Goal: Task Accomplishment & Management: Complete application form

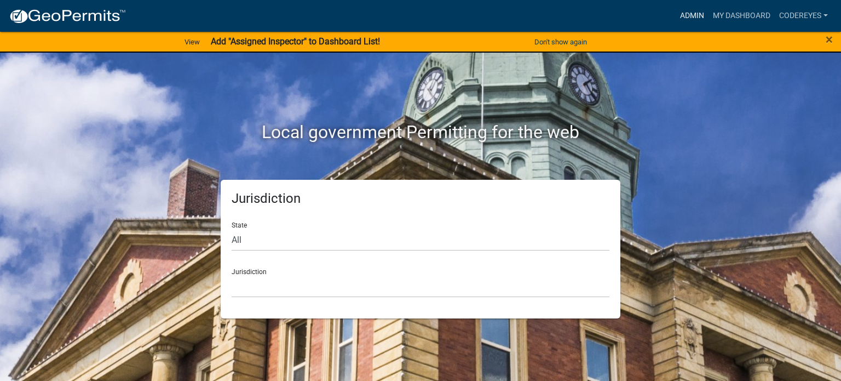
click at [698, 16] on link "Admin" at bounding box center [692, 15] width 33 height 21
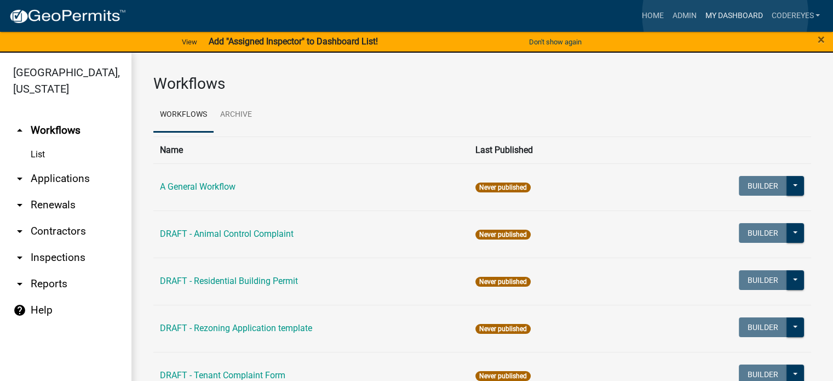
click at [725, 15] on link "My Dashboard" at bounding box center [733, 15] width 66 height 21
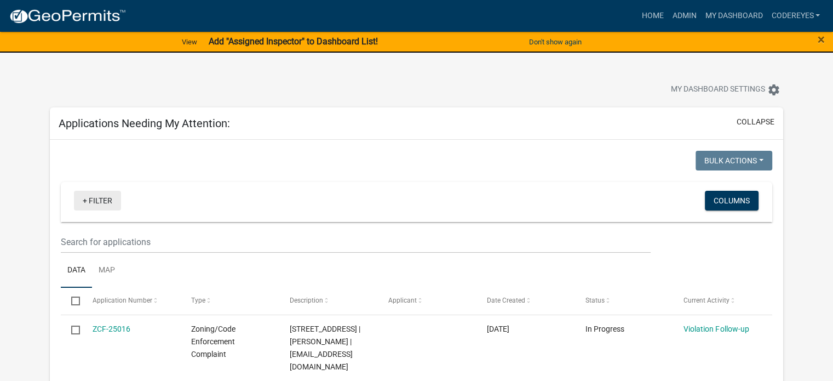
click at [99, 203] on link "+ Filter" at bounding box center [97, 201] width 47 height 20
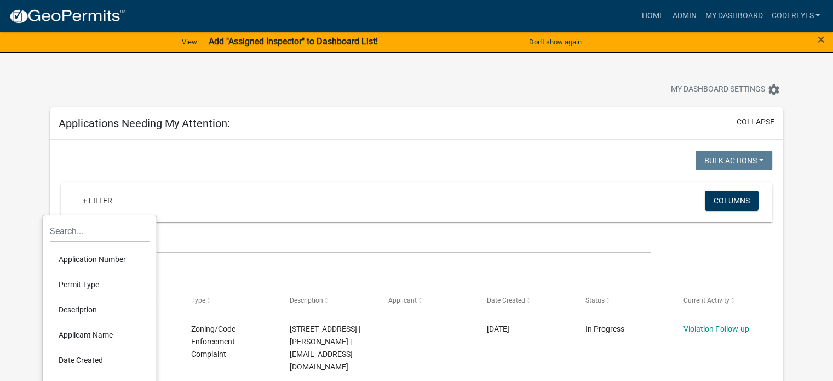
click at [191, 188] on div "+ Filter Columns" at bounding box center [416, 202] width 701 height 40
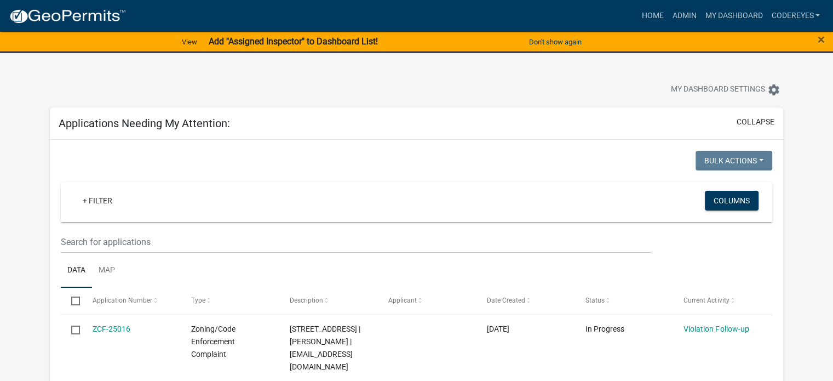
click at [212, 168] on div at bounding box center [235, 162] width 364 height 22
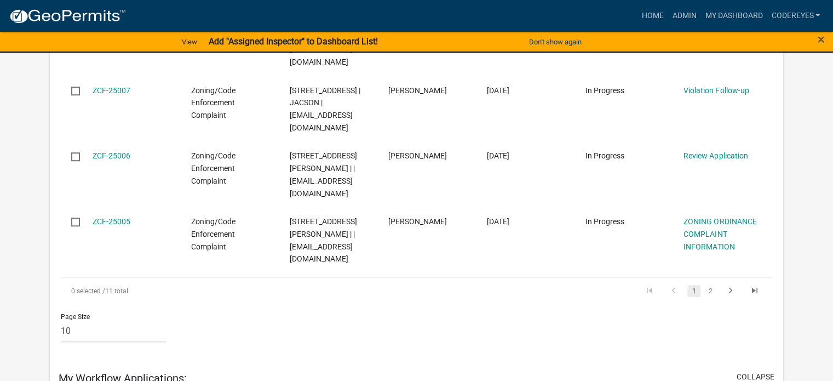
scroll to position [730, 0]
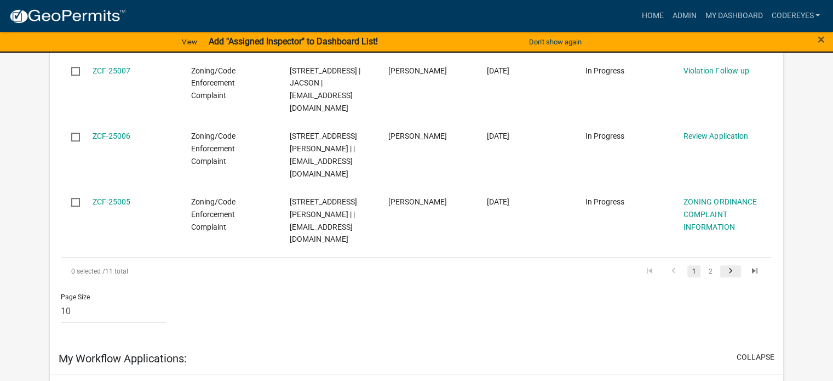
click at [729, 279] on icon "go to next page" at bounding box center [730, 272] width 14 height 13
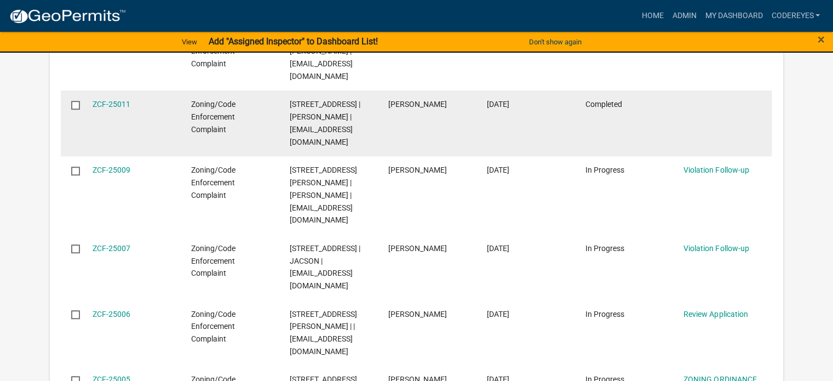
click at [601, 118] on datatable-body-cell "Completed" at bounding box center [623, 123] width 99 height 66
click at [77, 101] on input "checkbox" at bounding box center [74, 104] width 7 height 7
checkbox input "true"
click at [678, 95] on datatable-body-cell at bounding box center [722, 123] width 99 height 66
click at [126, 100] on datatable-body-cell "ZCF-25011" at bounding box center [131, 123] width 99 height 66
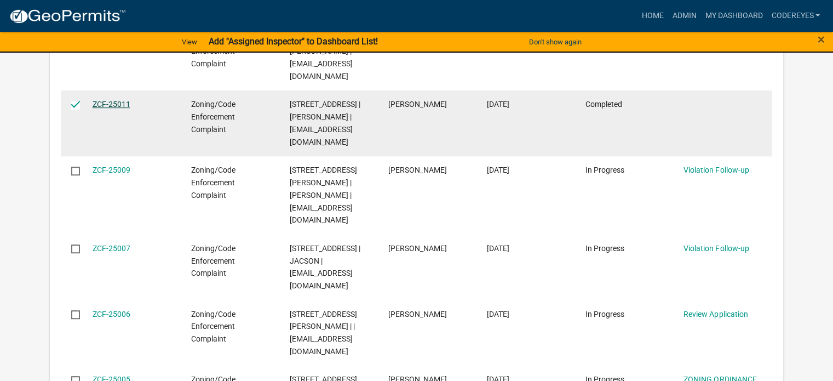
click at [119, 100] on link "ZCF-25011" at bounding box center [112, 104] width 38 height 9
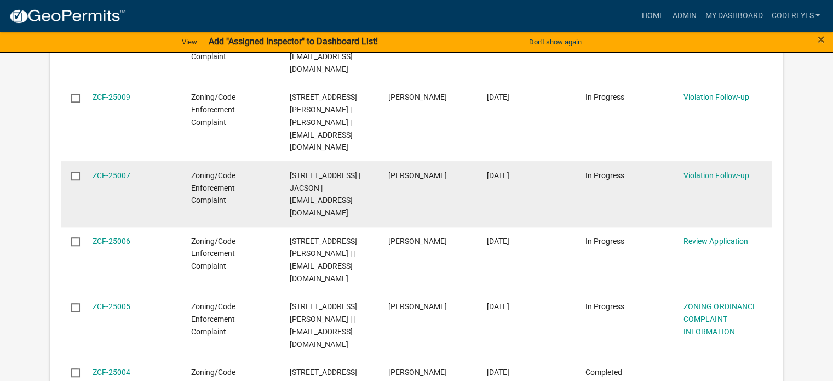
scroll to position [876, 0]
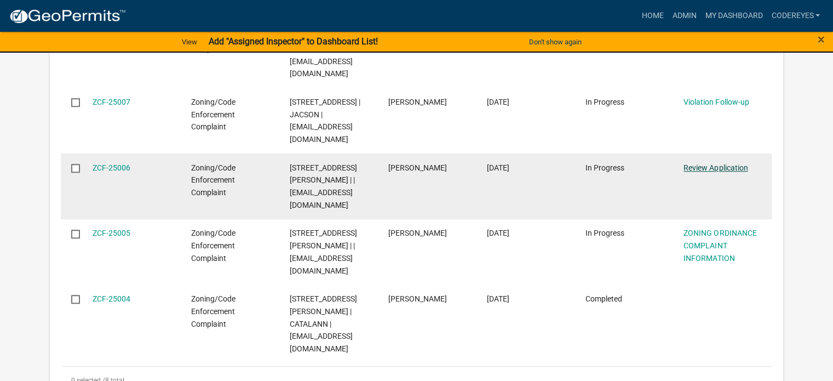
click at [699, 165] on link "Review Application" at bounding box center [715, 167] width 64 height 9
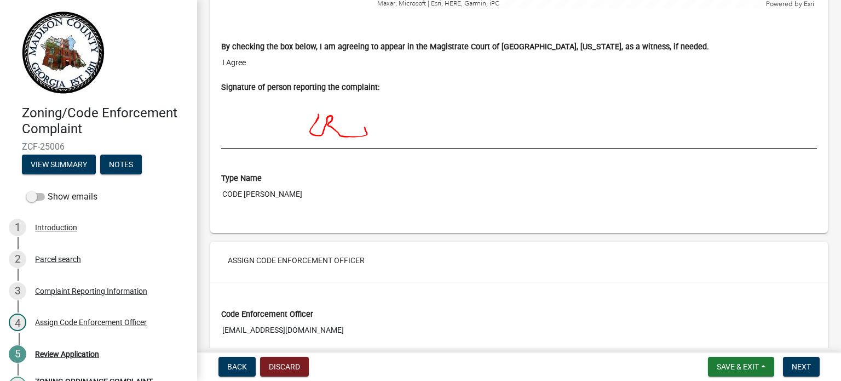
scroll to position [1873, 0]
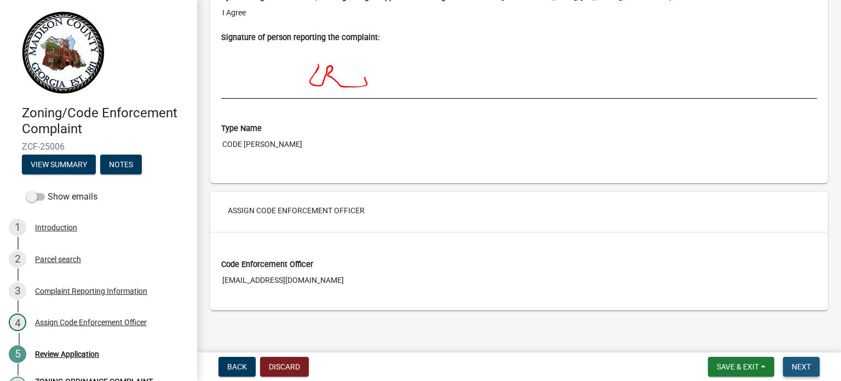
click at [801, 364] on span "Next" at bounding box center [801, 366] width 19 height 9
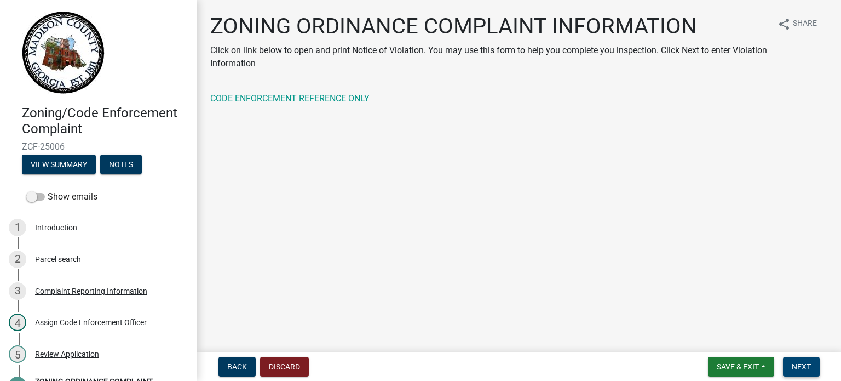
click at [807, 366] on span "Next" at bounding box center [801, 366] width 19 height 9
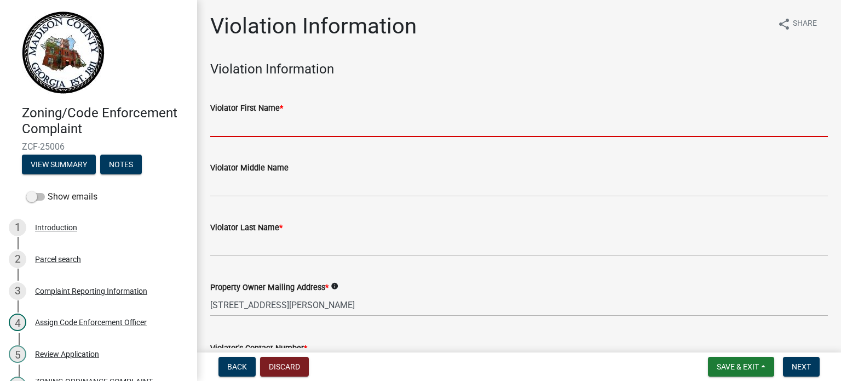
click at [261, 131] on input "Violator First Name *" at bounding box center [519, 125] width 618 height 22
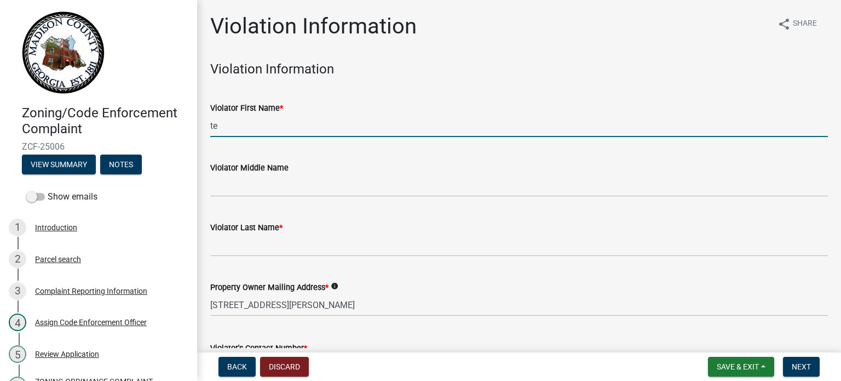
type input "t"
type input "[PERSON_NAME]"
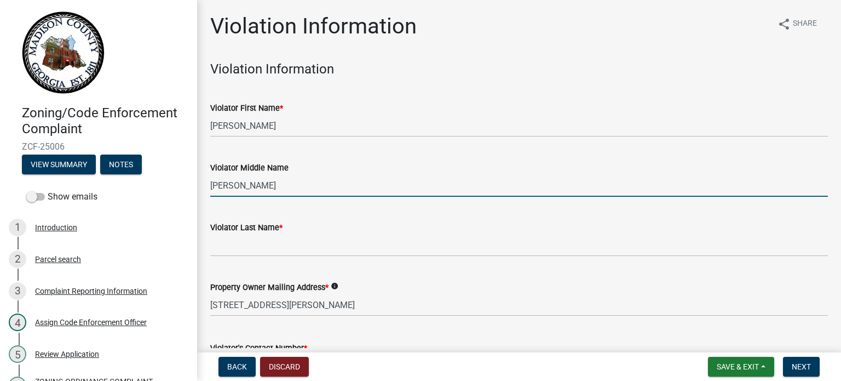
type input "[PERSON_NAME]"
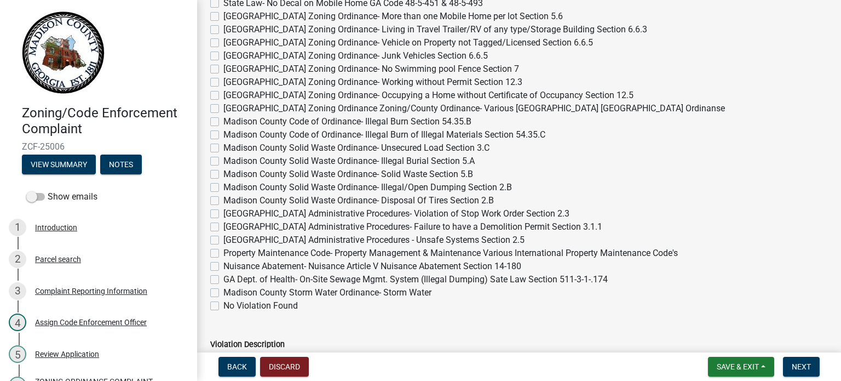
scroll to position [438, 0]
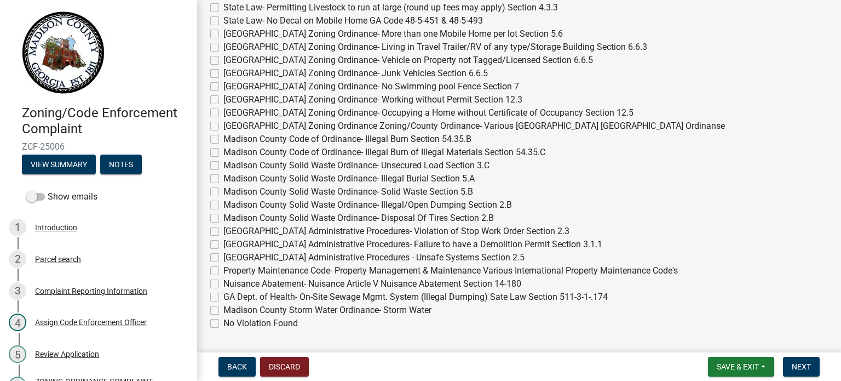
type input "PILLIPHS"
click at [223, 44] on label "[GEOGRAPHIC_DATA] Zoning Ordinance- Living in Travel Trailer/RV of any type/Sto…" at bounding box center [435, 47] width 424 height 13
click at [223, 44] on input "[GEOGRAPHIC_DATA] Zoning Ordinance- Living in Travel Trailer/RV of any type/Sto…" at bounding box center [226, 44] width 7 height 7
checkbox input "true"
checkbox input "false"
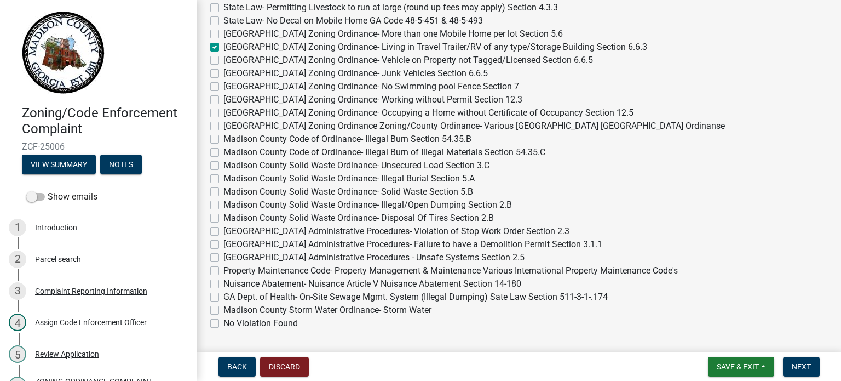
checkbox input "false"
checkbox input "true"
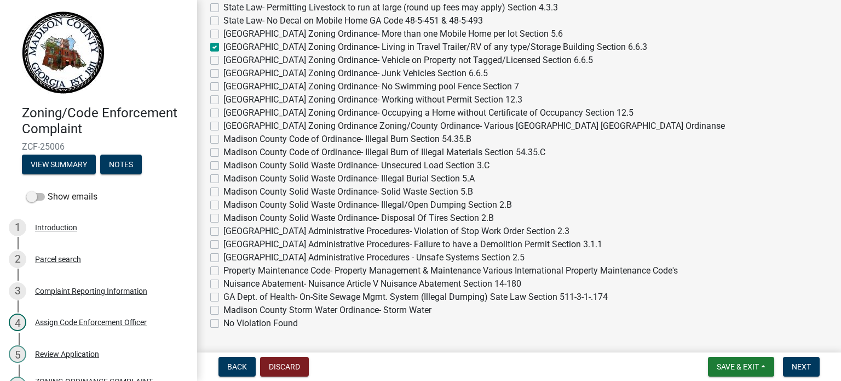
checkbox input "false"
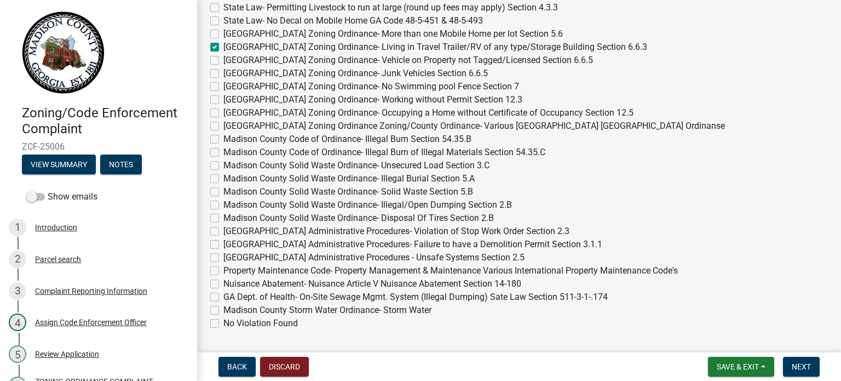
checkbox input "false"
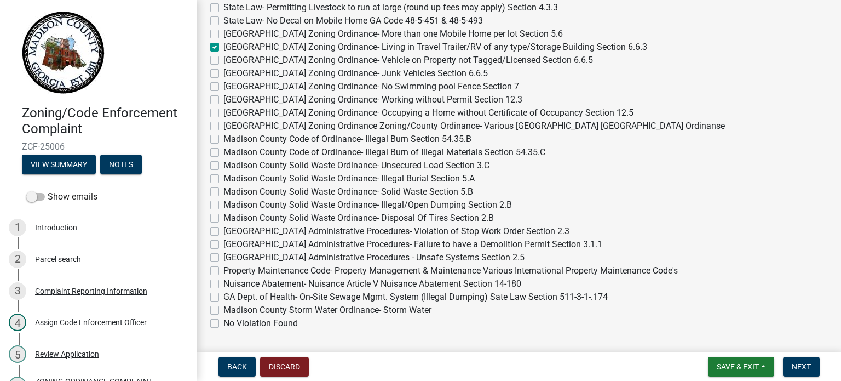
checkbox input "false"
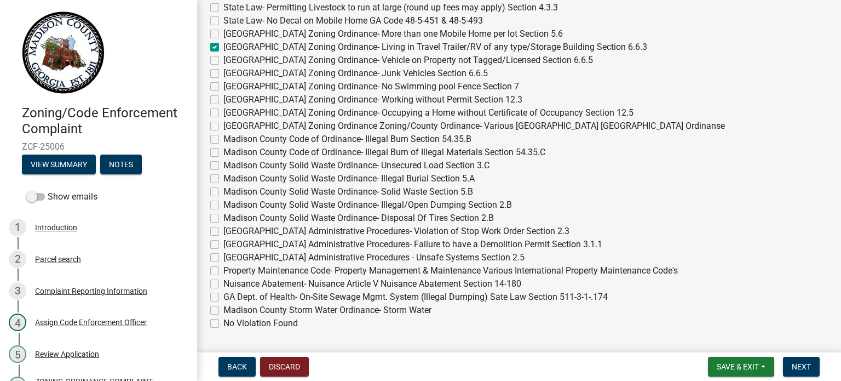
checkbox input "false"
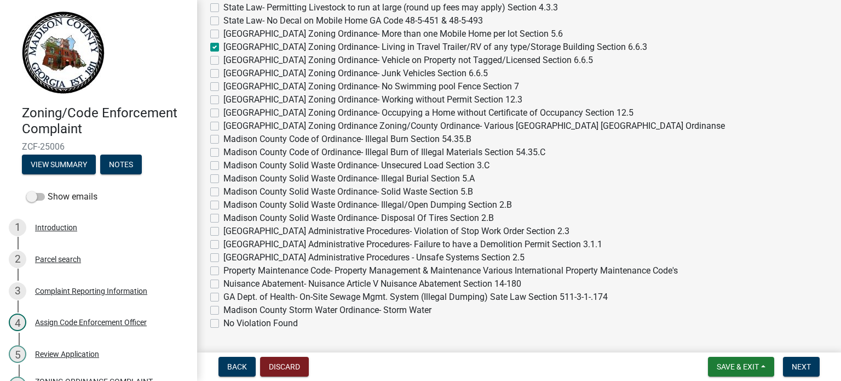
checkbox input "false"
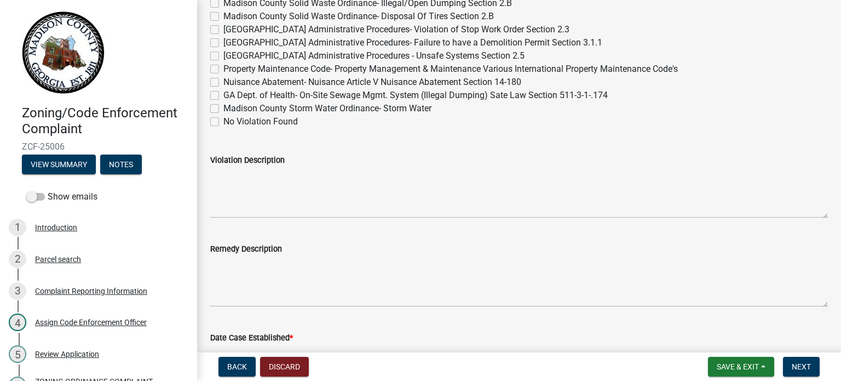
scroll to position [657, 0]
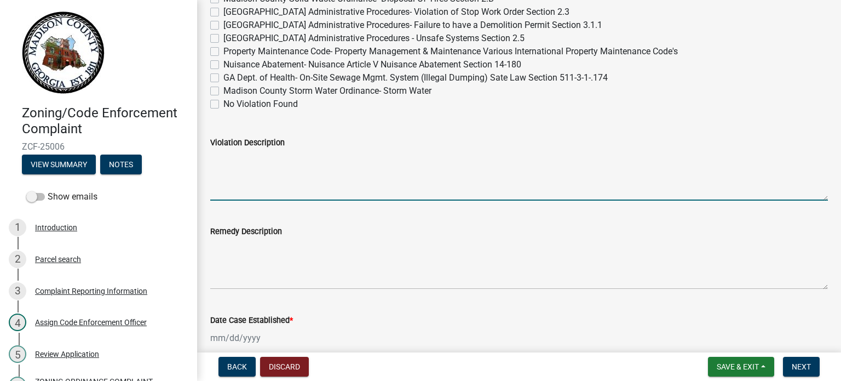
click at [278, 171] on textarea "Violation Description" at bounding box center [519, 174] width 618 height 51
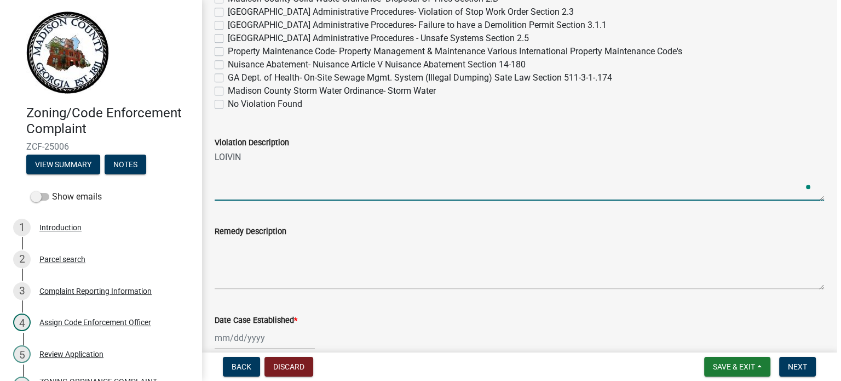
scroll to position [0, 0]
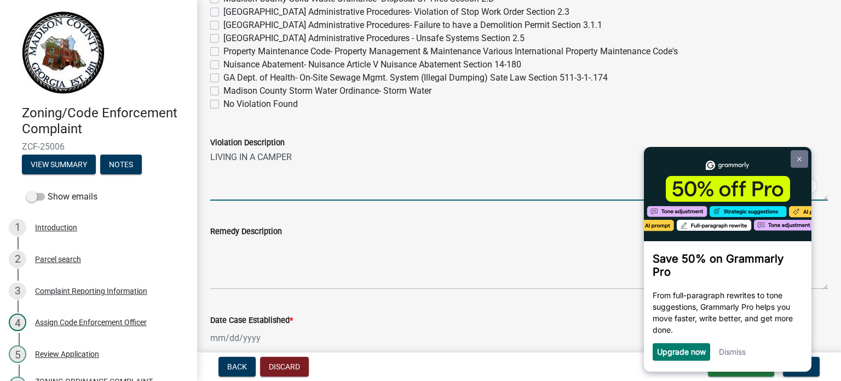
type textarea "LIVING IN A CAMPER"
click at [802, 157] on link at bounding box center [799, 159] width 18 height 18
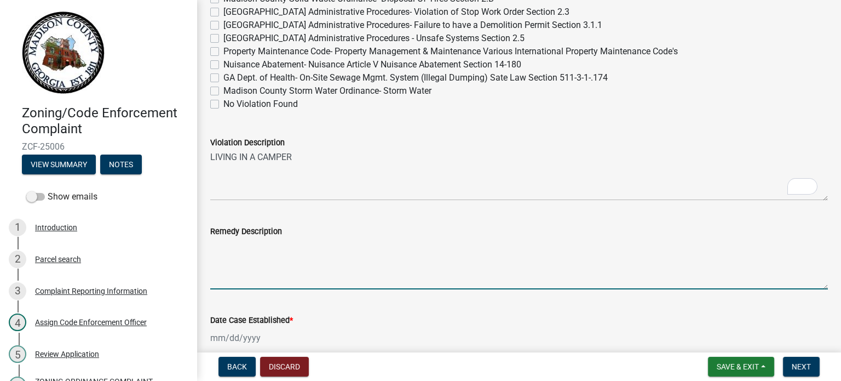
click at [286, 266] on textarea "Remedy Description" at bounding box center [519, 263] width 618 height 51
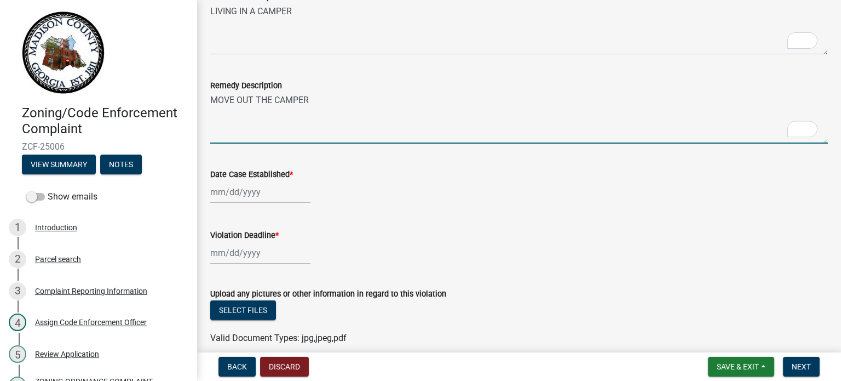
type textarea "MOVE OUT THE CAMPER"
click at [248, 192] on div at bounding box center [260, 192] width 100 height 22
select select "8"
select select "2025"
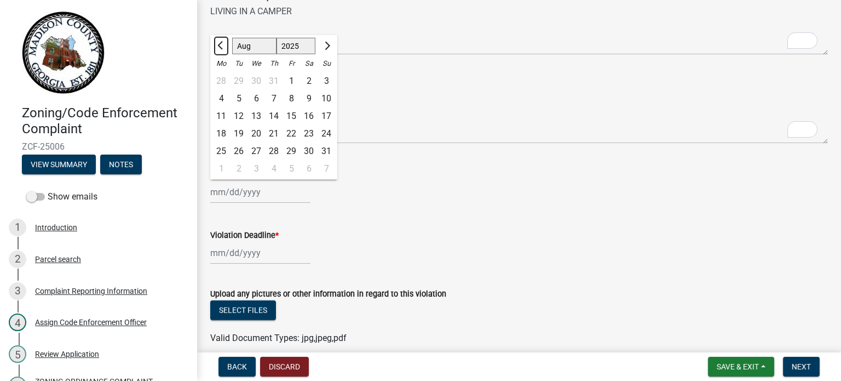
click at [218, 41] on button "Previous month" at bounding box center [221, 46] width 13 height 18
select select "7"
click at [221, 98] on div "7" at bounding box center [221, 99] width 18 height 18
type input "07/07/2025"
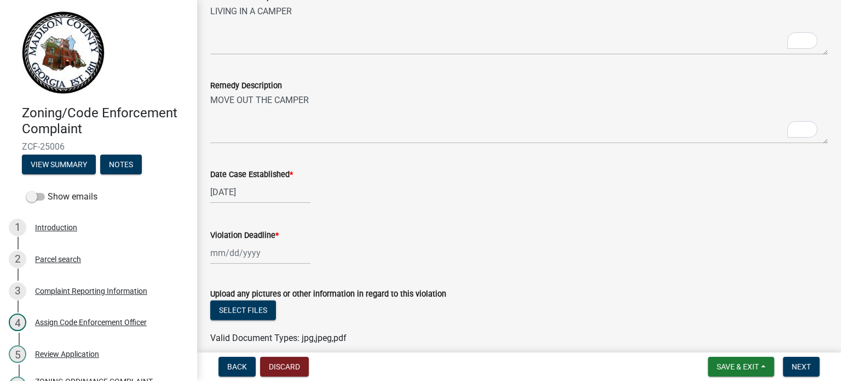
select select "7"
select select "2025"
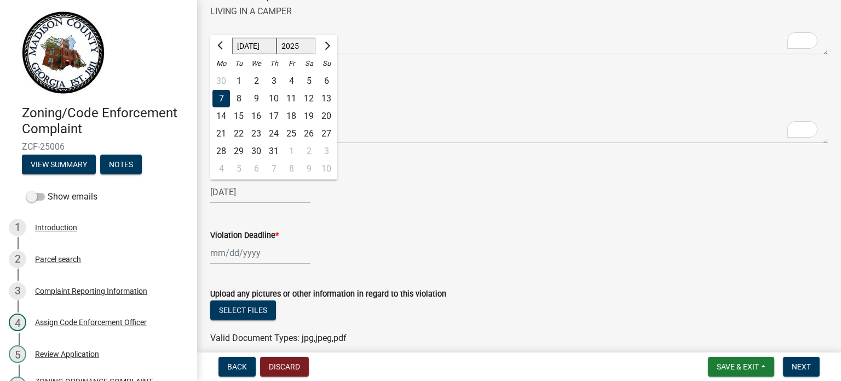
click at [232, 194] on div "07/07/2025 Jan Feb Mar Apr May Jun Jul Aug Sep Oct Nov Dec 1525 1526 1527 1528 …" at bounding box center [260, 192] width 100 height 22
click at [221, 116] on div "14" at bounding box center [221, 116] width 18 height 18
type input "[DATE]"
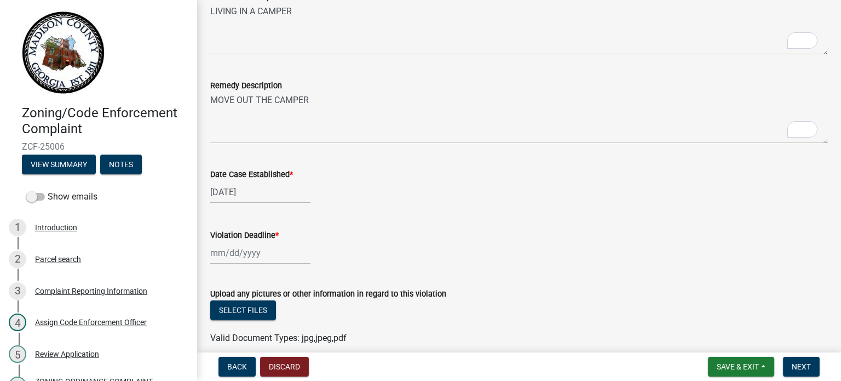
click at [237, 256] on div at bounding box center [260, 252] width 100 height 22
select select "8"
select select "2025"
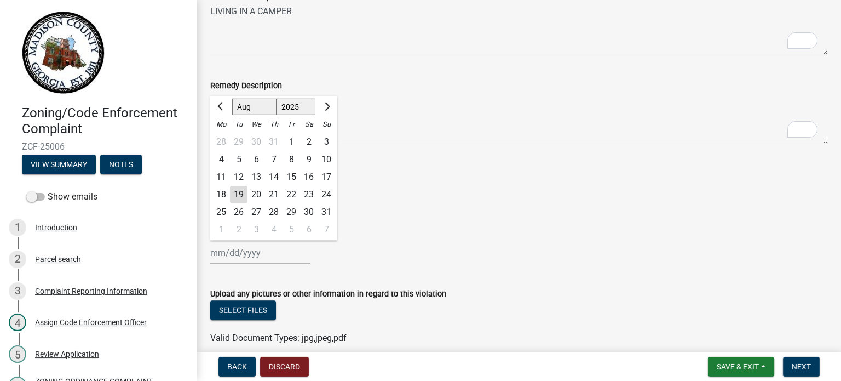
click at [225, 194] on div "18" at bounding box center [221, 195] width 18 height 18
type input "[DATE]"
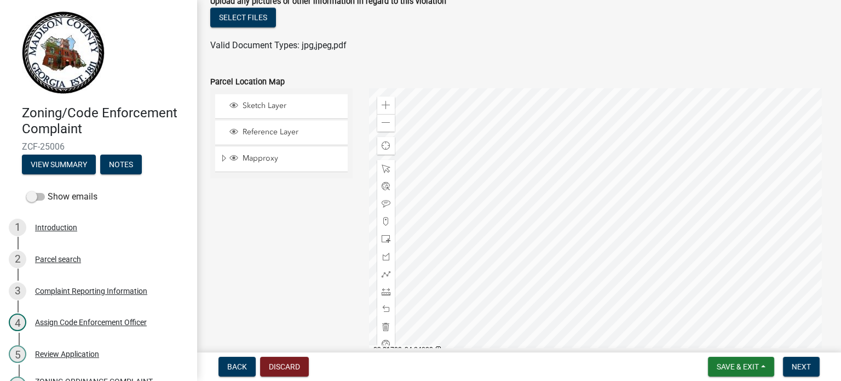
scroll to position [1161, 0]
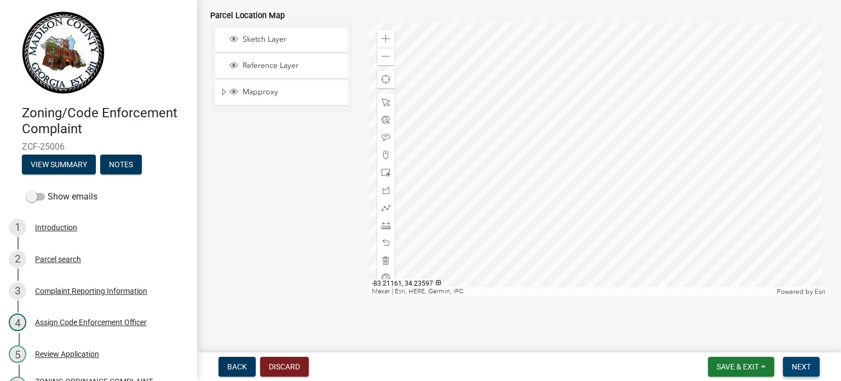
click at [797, 363] on span "Next" at bounding box center [801, 366] width 19 height 9
click at [808, 366] on span "Next" at bounding box center [801, 366] width 19 height 9
click at [804, 362] on span "Next" at bounding box center [801, 366] width 19 height 9
click at [798, 362] on span "Next" at bounding box center [801, 366] width 19 height 9
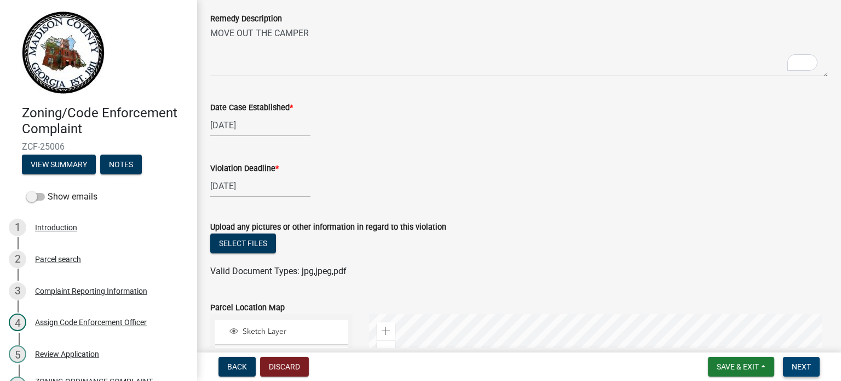
scroll to position [0, 0]
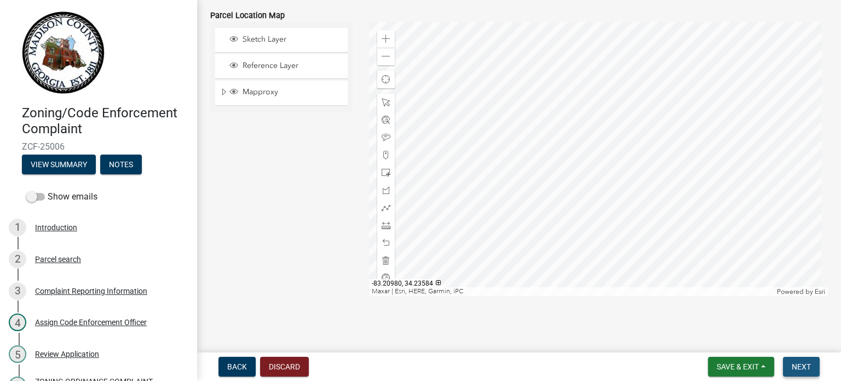
click at [804, 366] on span "Next" at bounding box center [801, 366] width 19 height 9
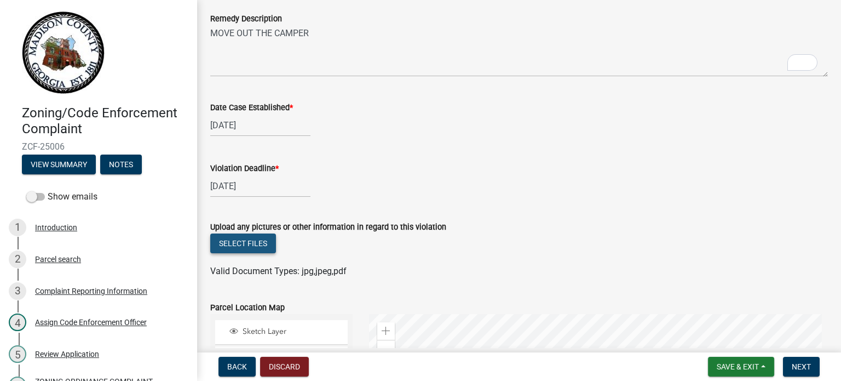
click at [251, 244] on button "Select files" at bounding box center [243, 243] width 66 height 20
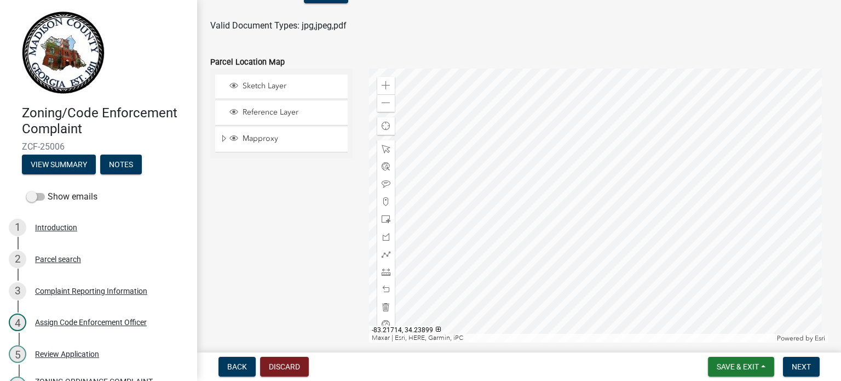
scroll to position [1303, 0]
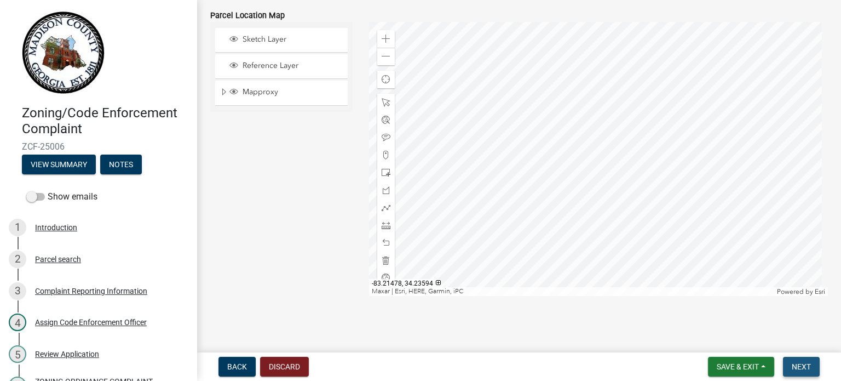
click at [801, 363] on span "Next" at bounding box center [801, 366] width 19 height 9
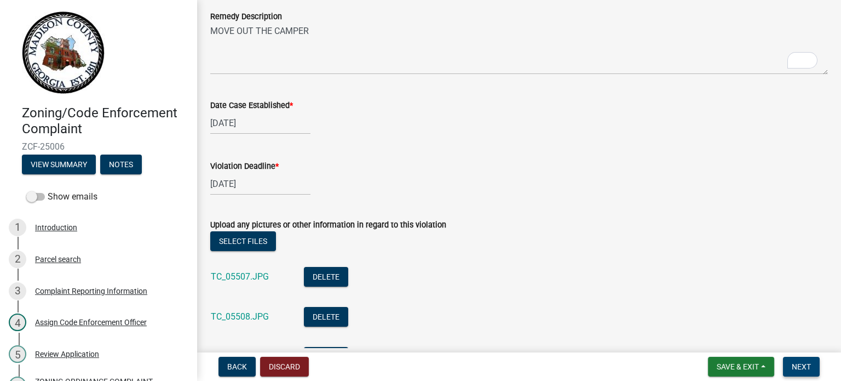
scroll to position [865, 0]
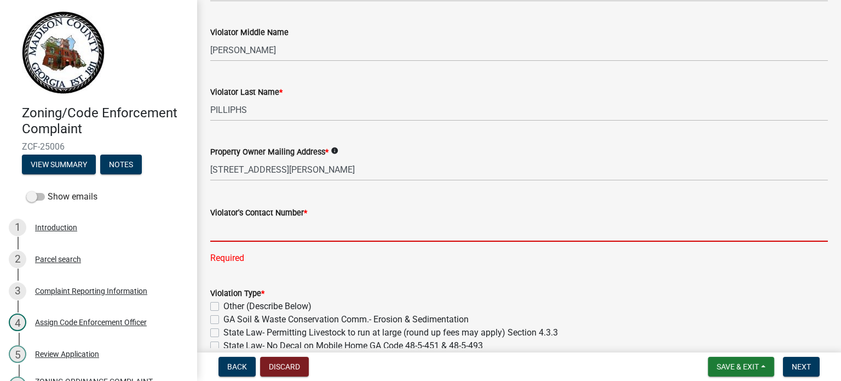
click at [278, 230] on input "text" at bounding box center [519, 230] width 618 height 22
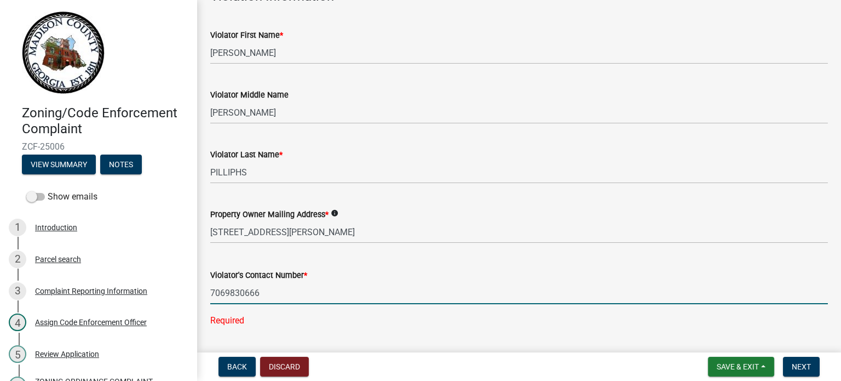
type input "7069830666"
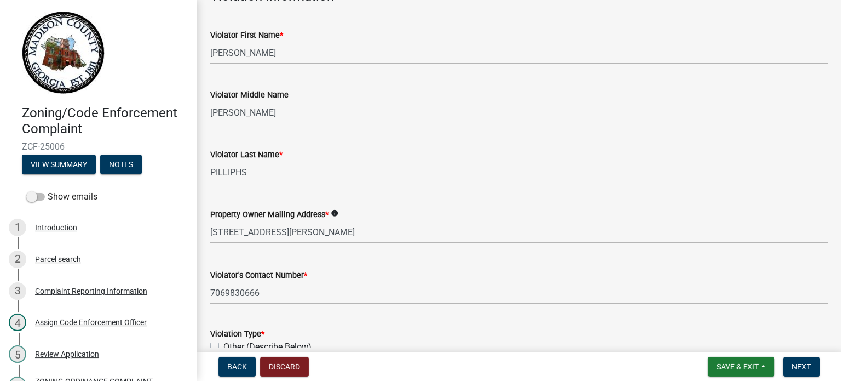
click at [335, 214] on icon "info" at bounding box center [335, 213] width 8 height 8
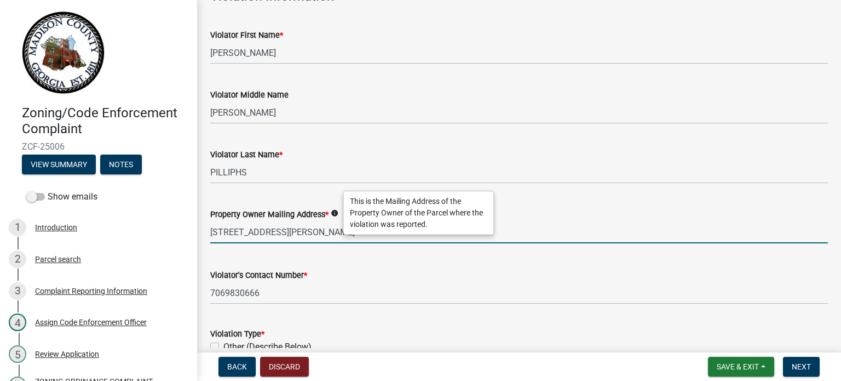
click at [320, 232] on input "[STREET_ADDRESS][PERSON_NAME]" at bounding box center [519, 232] width 618 height 22
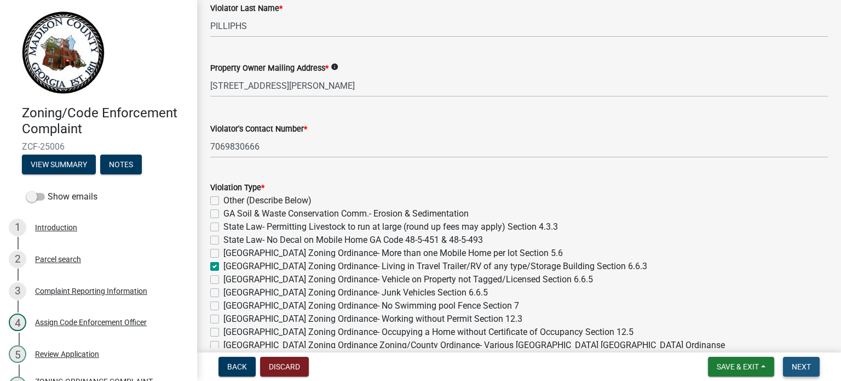
click at [803, 371] on button "Next" at bounding box center [801, 366] width 37 height 20
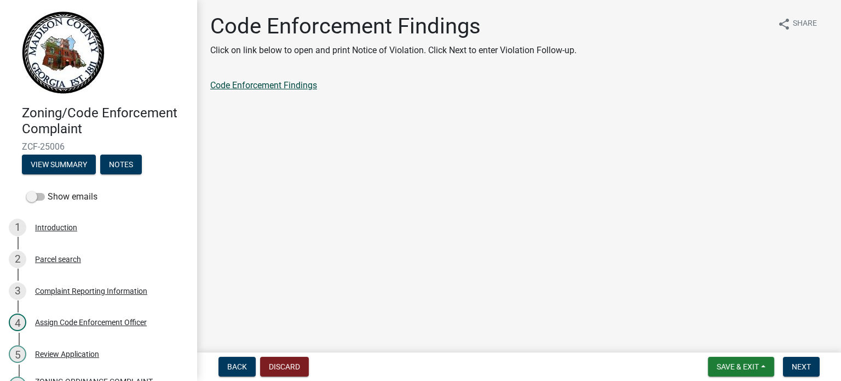
click at [283, 88] on link "Code Enforcement Findings" at bounding box center [263, 85] width 107 height 10
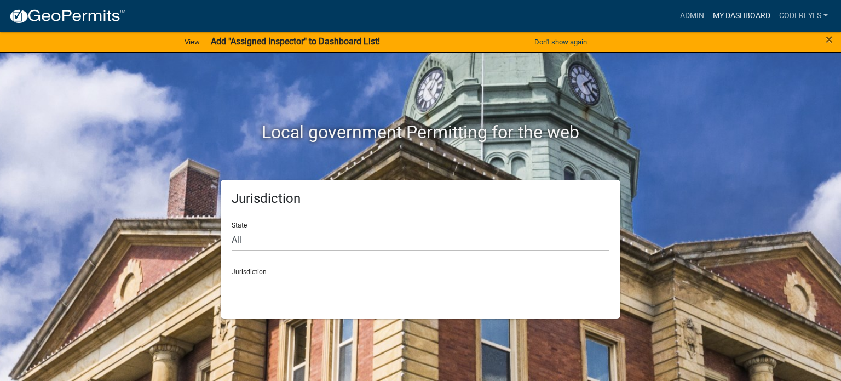
click at [740, 12] on link "My Dashboard" at bounding box center [742, 15] width 66 height 21
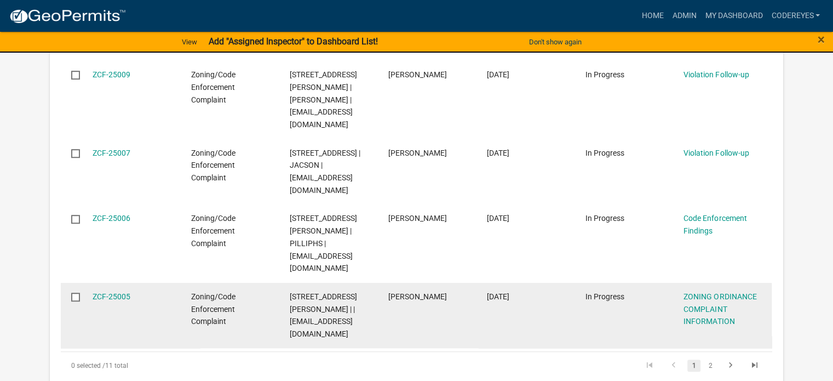
scroll to position [730, 0]
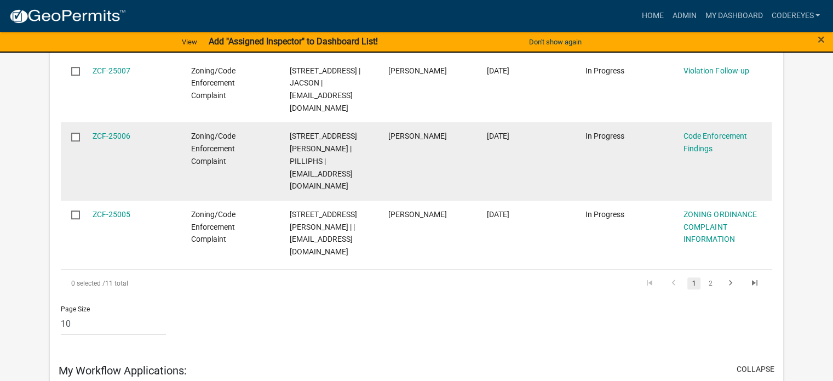
click at [78, 140] on input "checkbox" at bounding box center [74, 136] width 7 height 7
checkbox input "true"
click at [108, 140] on link "ZCF-25006" at bounding box center [112, 135] width 38 height 9
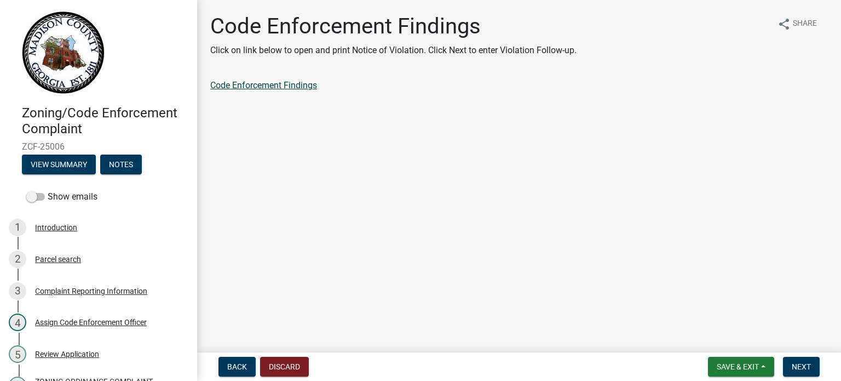
click at [298, 87] on link "Code Enforcement Findings" at bounding box center [263, 85] width 107 height 10
click at [799, 369] on span "Next" at bounding box center [801, 366] width 19 height 9
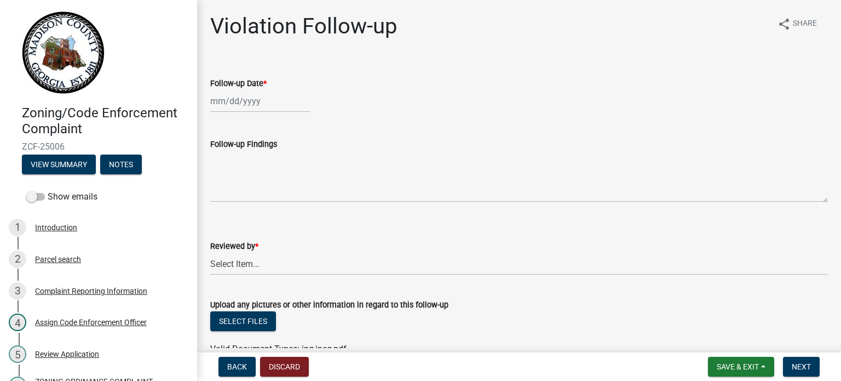
click at [240, 108] on div at bounding box center [260, 101] width 100 height 22
select select "8"
select select "2025"
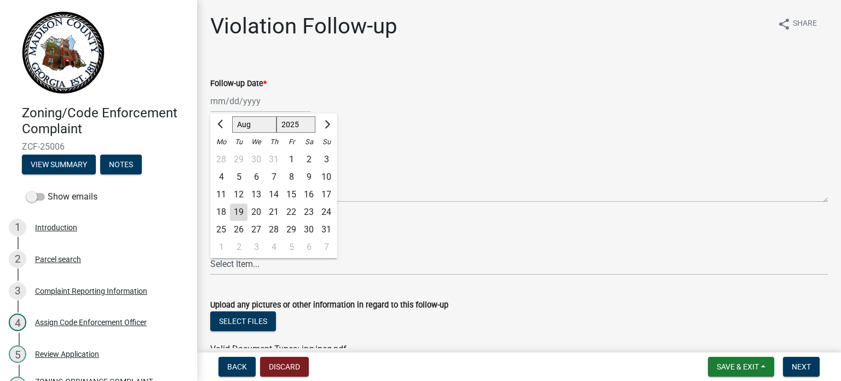
click at [226, 210] on div "18" at bounding box center [221, 212] width 18 height 18
type input "[DATE]"
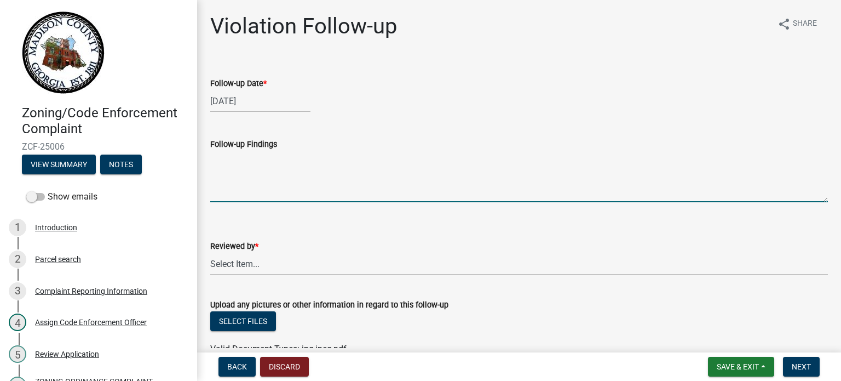
click at [264, 182] on textarea "Follow-up Findings" at bounding box center [519, 176] width 618 height 51
type textarea "GUY MOVE TPO THE HOUSE NEXT DOOR"
click at [272, 262] on select "Select Item... [EMAIL_ADDRESS][DOMAIN_NAME] [EMAIL_ADDRESS][DOMAIN_NAME] [EMAIL…" at bounding box center [519, 263] width 618 height 22
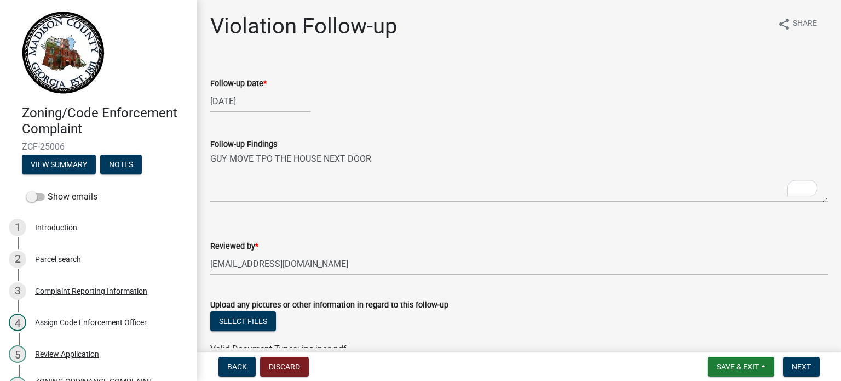
click at [210, 252] on select "Select Item... [EMAIL_ADDRESS][DOMAIN_NAME] [EMAIL_ADDRESS][DOMAIN_NAME] [EMAIL…" at bounding box center [519, 263] width 618 height 22
select select "15cef3d5-b24b-419c-9705-13d37cd592c2"
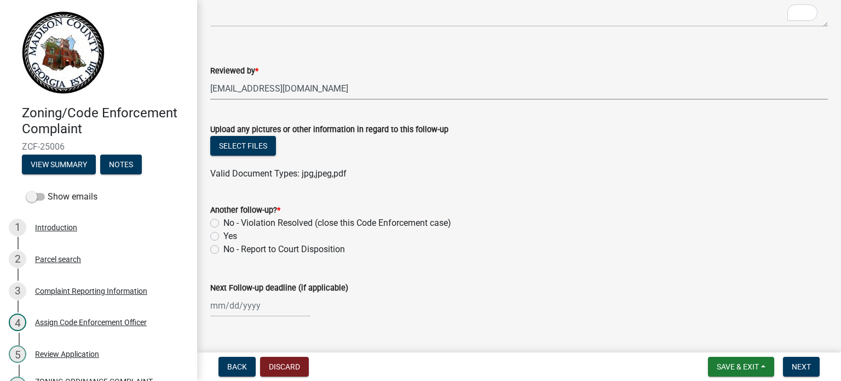
scroll to position [197, 0]
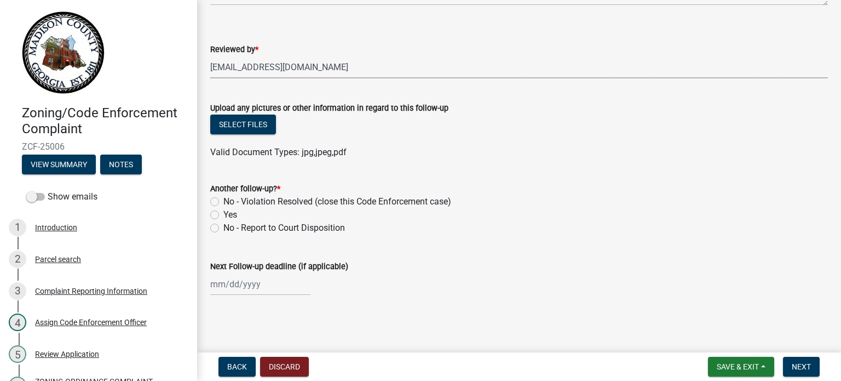
click at [223, 203] on label "No - Violation Resolved (close this Code Enforcement case)" at bounding box center [337, 201] width 228 height 13
click at [223, 202] on input "No - Violation Resolved (close this Code Enforcement case)" at bounding box center [226, 198] width 7 height 7
radio input "true"
click at [803, 362] on span "Next" at bounding box center [801, 366] width 19 height 9
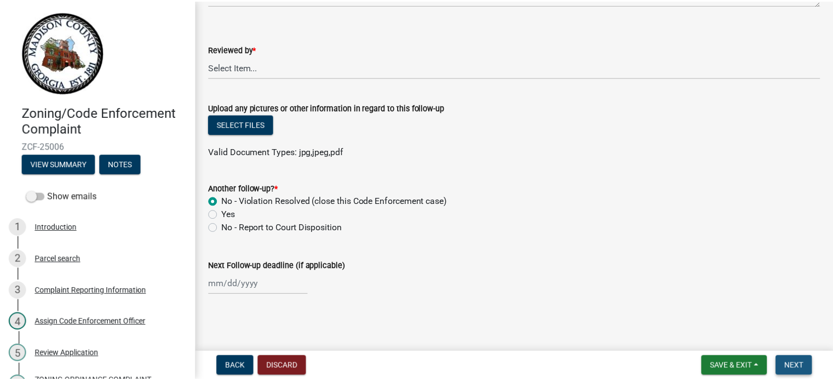
scroll to position [0, 0]
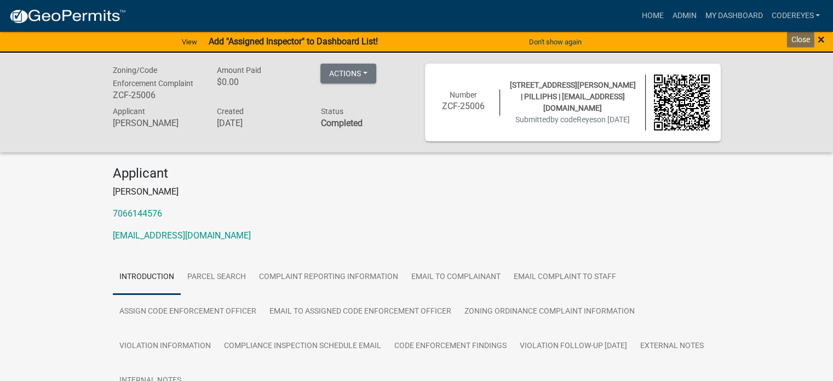
click at [822, 41] on span "×" at bounding box center [821, 39] width 7 height 15
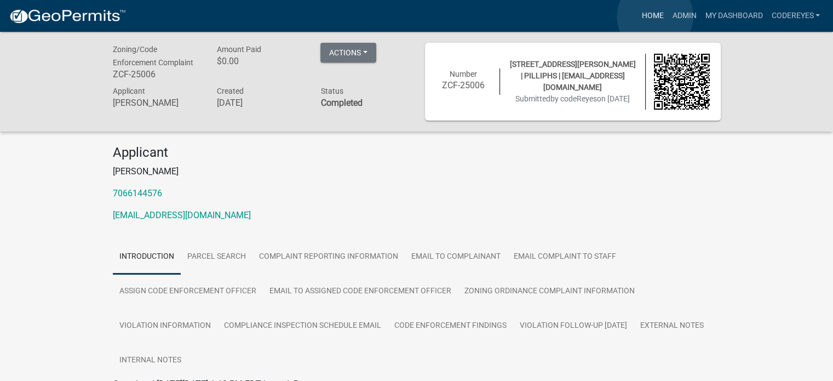
click at [655, 16] on link "Home" at bounding box center [652, 15] width 31 height 21
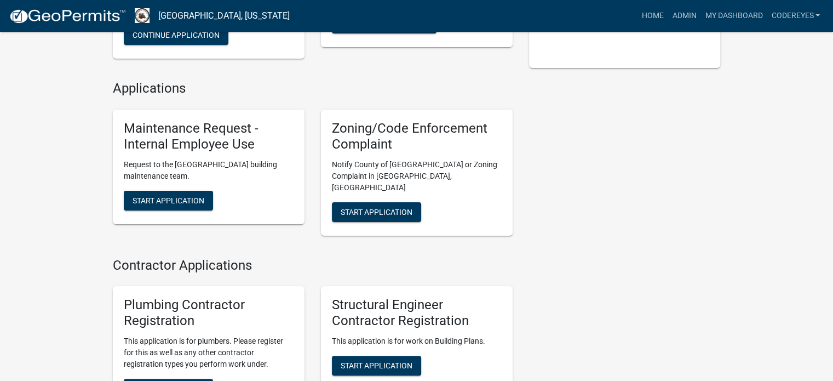
scroll to position [365, 0]
